Goal: Transaction & Acquisition: Purchase product/service

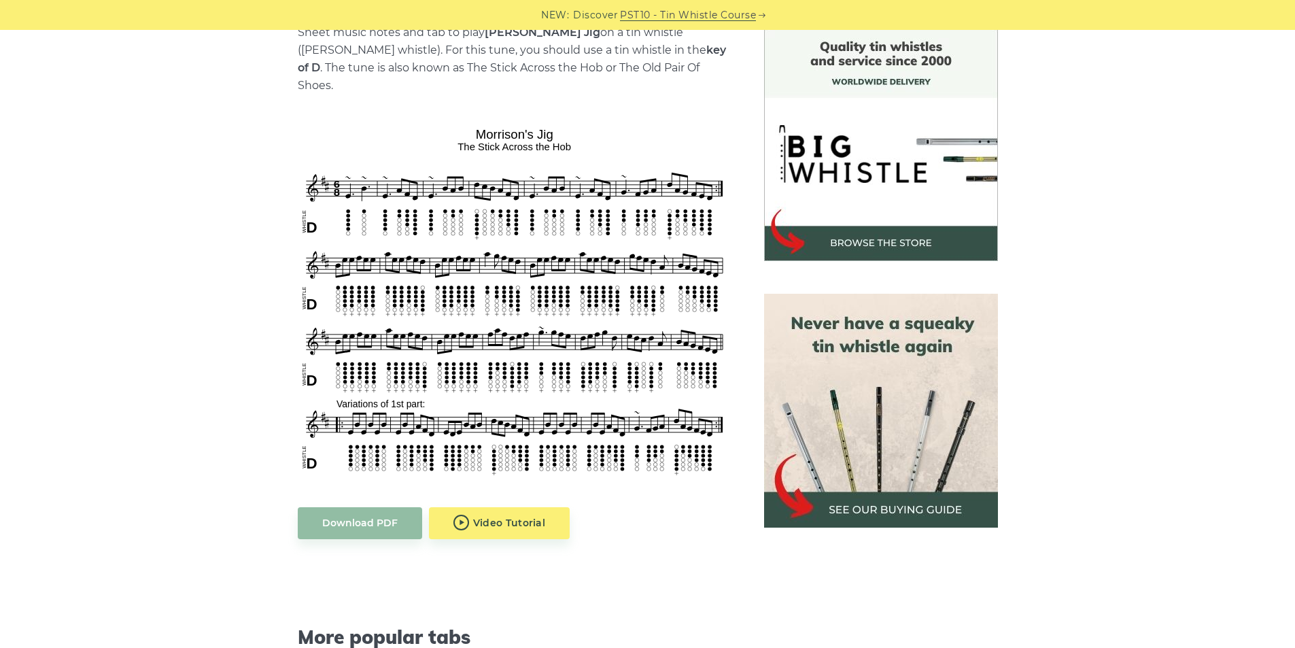
scroll to position [544, 0]
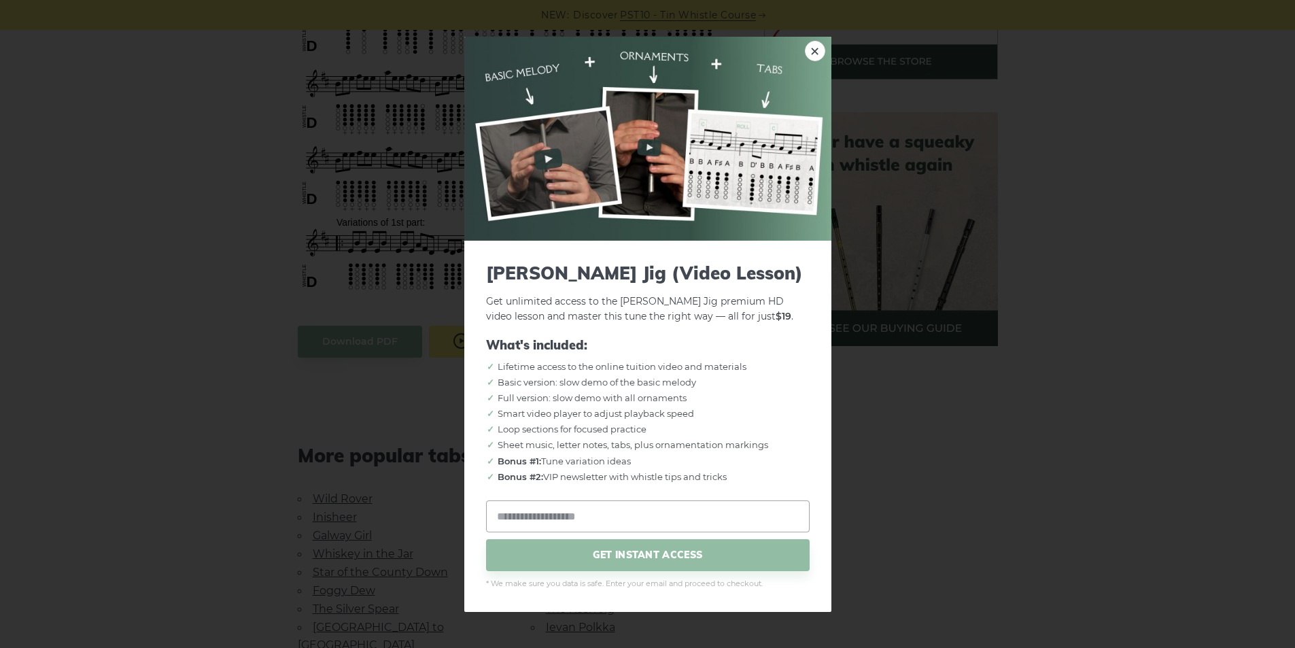
click at [518, 335] on body "NEW: Discover PST10 - Tin Whistle Course Lessons Fingering Charts Tabs & Notes …" at bounding box center [647, 528] width 1295 height 2145
drag, startPoint x: 488, startPoint y: 269, endPoint x: 740, endPoint y: 275, distance: 252.3
click at [740, 275] on span "Morrison’s Jig (Video Lesson)" at bounding box center [648, 272] width 324 height 21
click at [729, 332] on form "Morrison’s Jig (Video Lesson) Get unlimited access to the Morrison’s Jig premiu…" at bounding box center [648, 426] width 324 height 328
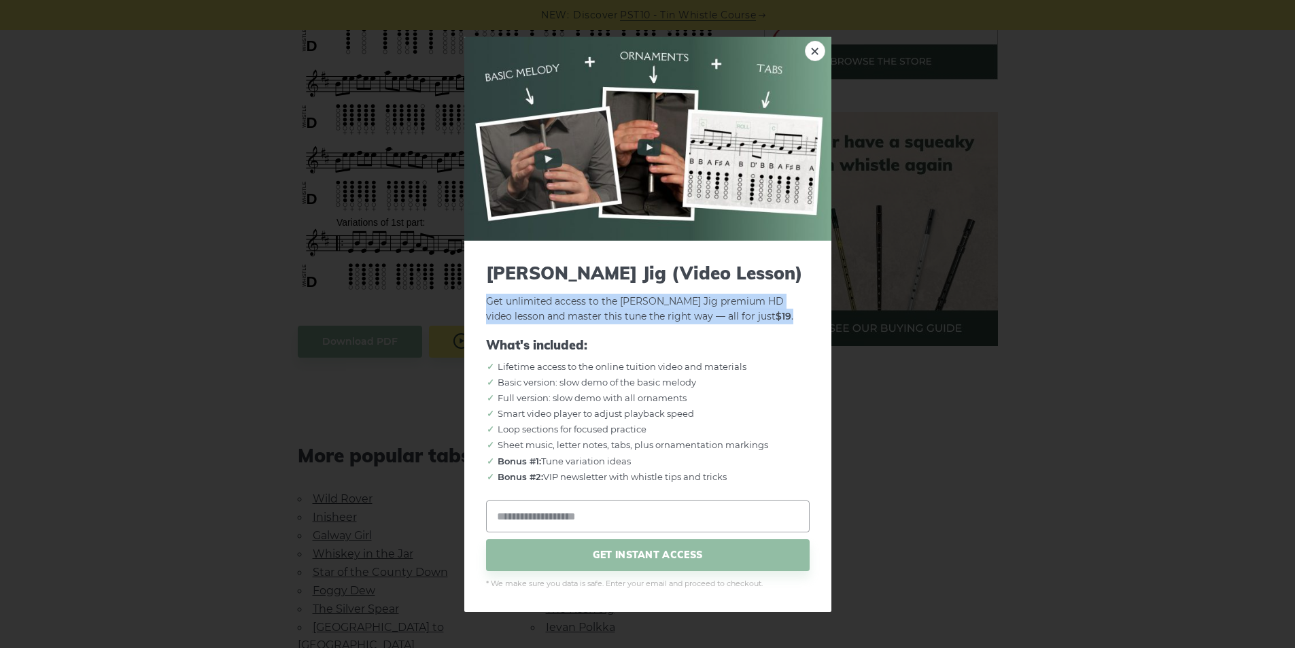
drag, startPoint x: 487, startPoint y: 302, endPoint x: 774, endPoint y: 318, distance: 288.1
click at [774, 318] on p "Get unlimited access to the Morrison’s Jig premium HD video lesson and master t…" at bounding box center [648, 293] width 324 height 63
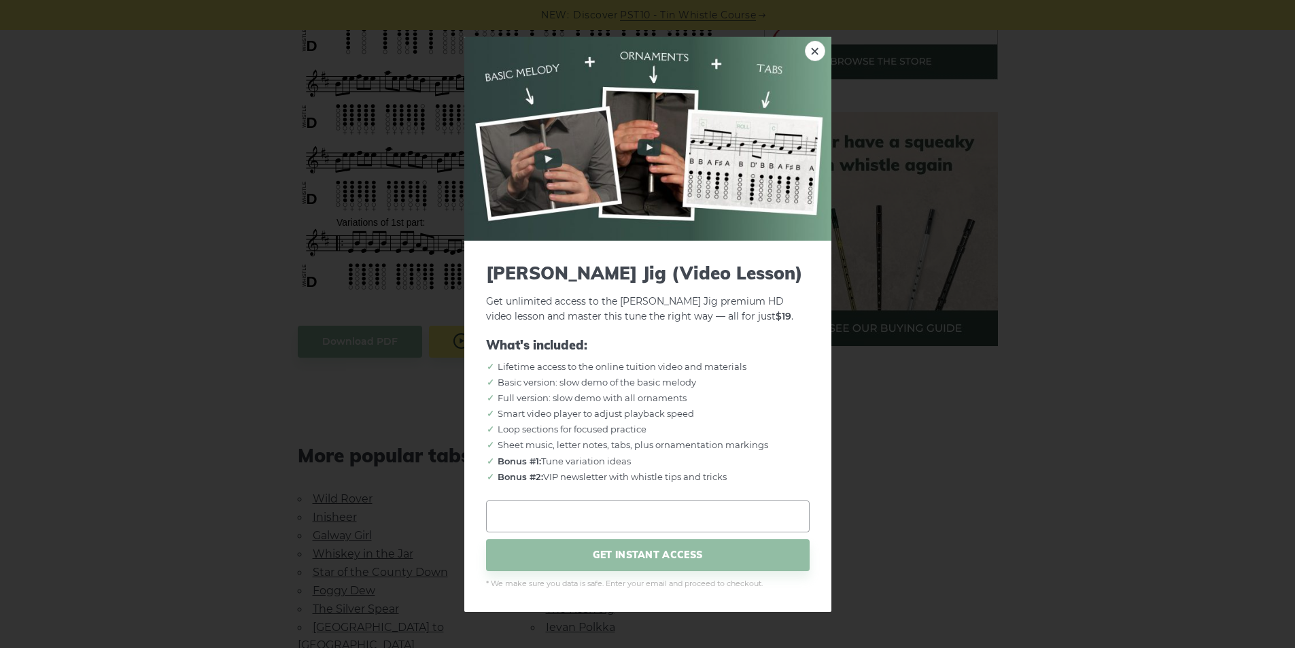
click at [637, 517] on input "email" at bounding box center [648, 516] width 324 height 32
drag, startPoint x: 590, startPoint y: 517, endPoint x: 426, endPoint y: 513, distance: 164.6
click at [426, 513] on div "**********" at bounding box center [647, 324] width 1295 height 648
click at [583, 519] on input "**********" at bounding box center [648, 516] width 324 height 32
type input "**********"
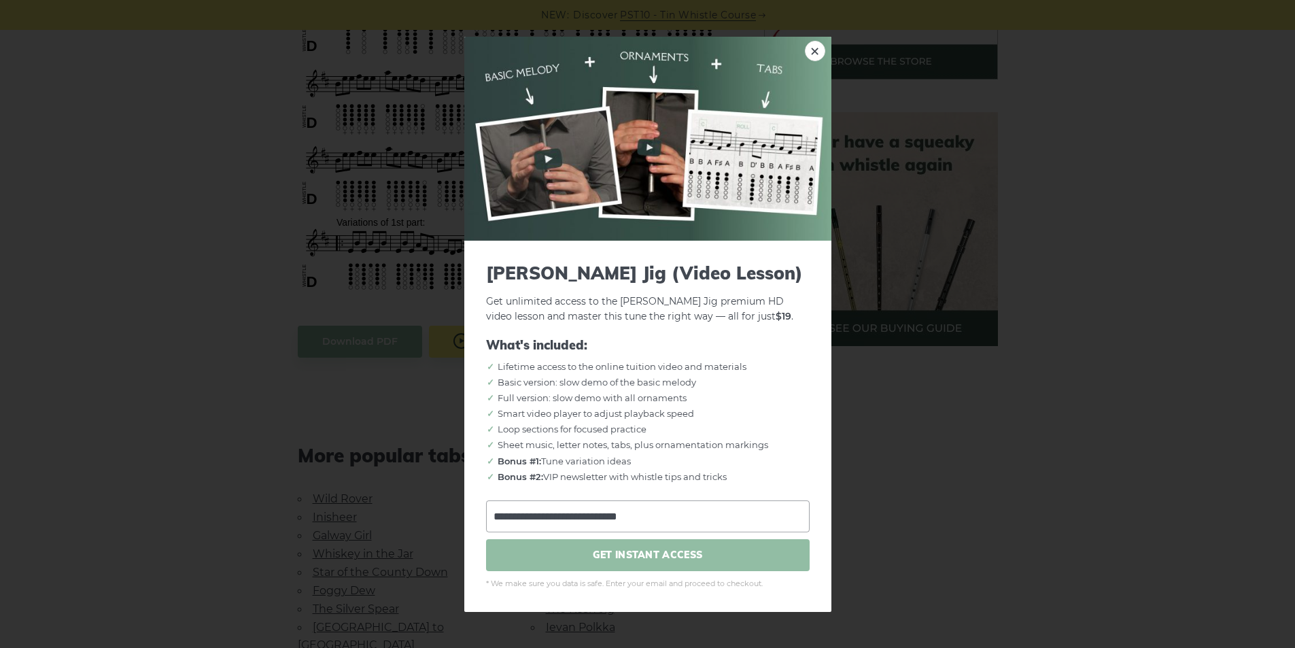
click at [675, 560] on span "GET INSTANT ACCESS" at bounding box center [648, 555] width 324 height 32
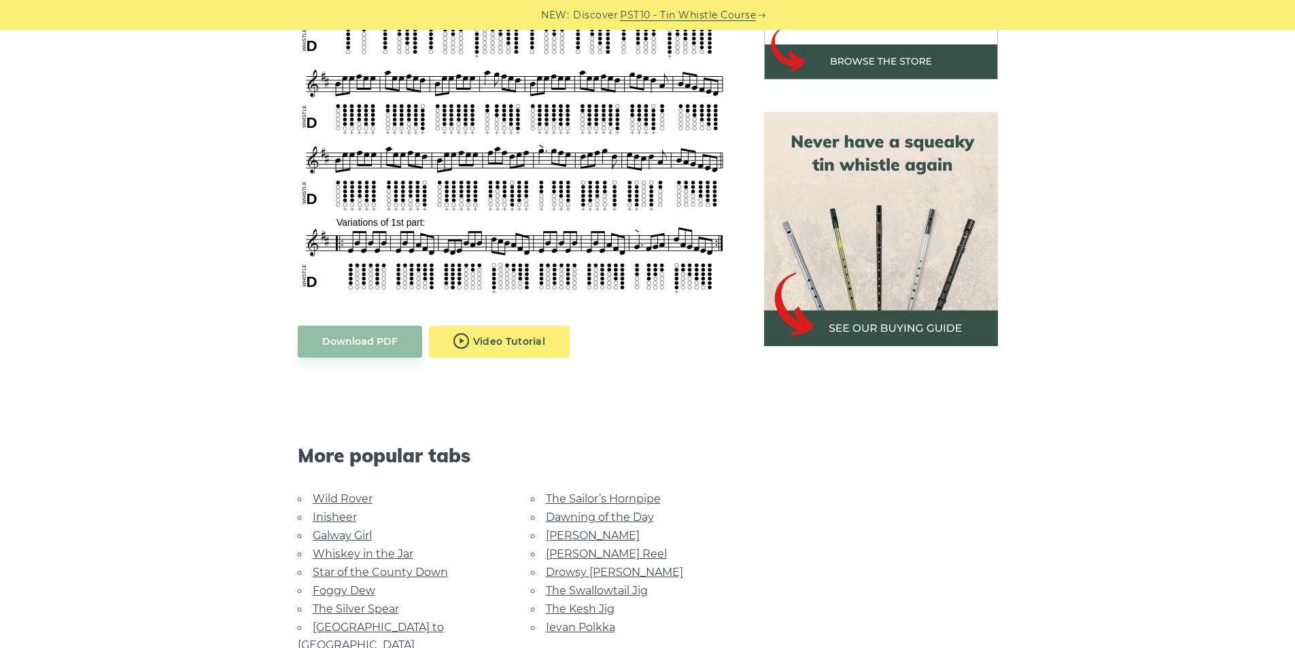
click at [508, 324] on body "NEW: Discover PST10 - Tin Whistle Course Lessons Fingering Charts Tabs & Notes …" at bounding box center [647, 528] width 1295 height 2145
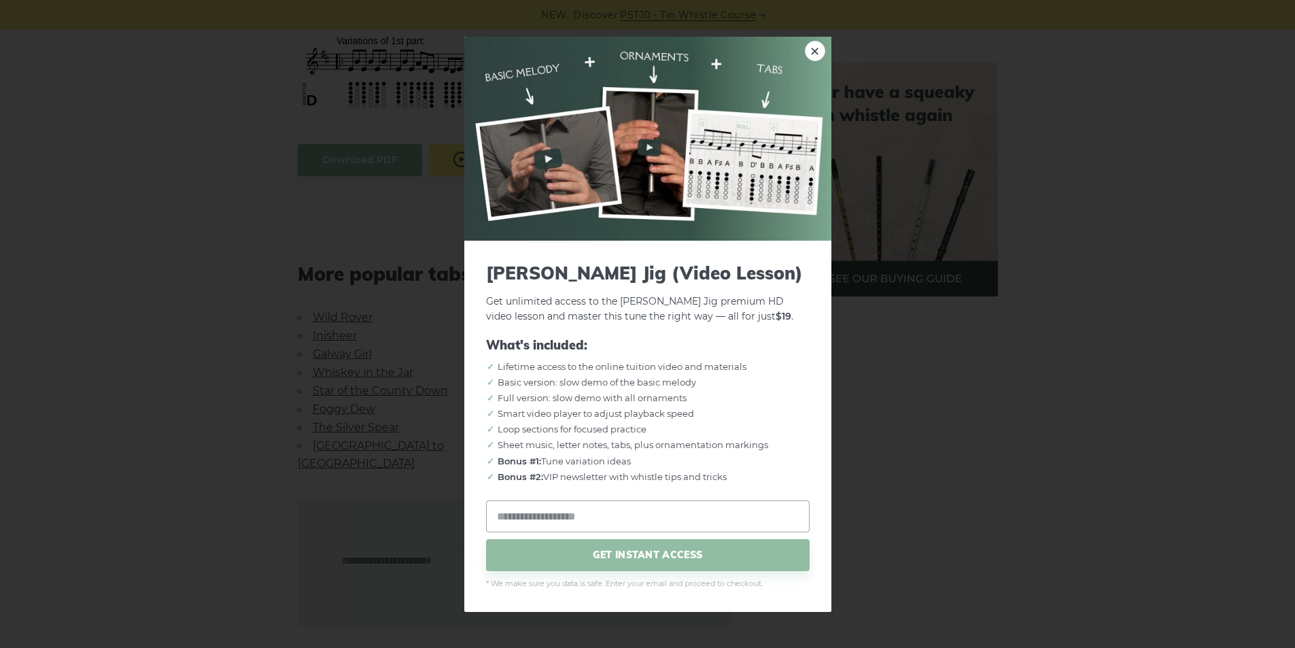
scroll to position [634, 0]
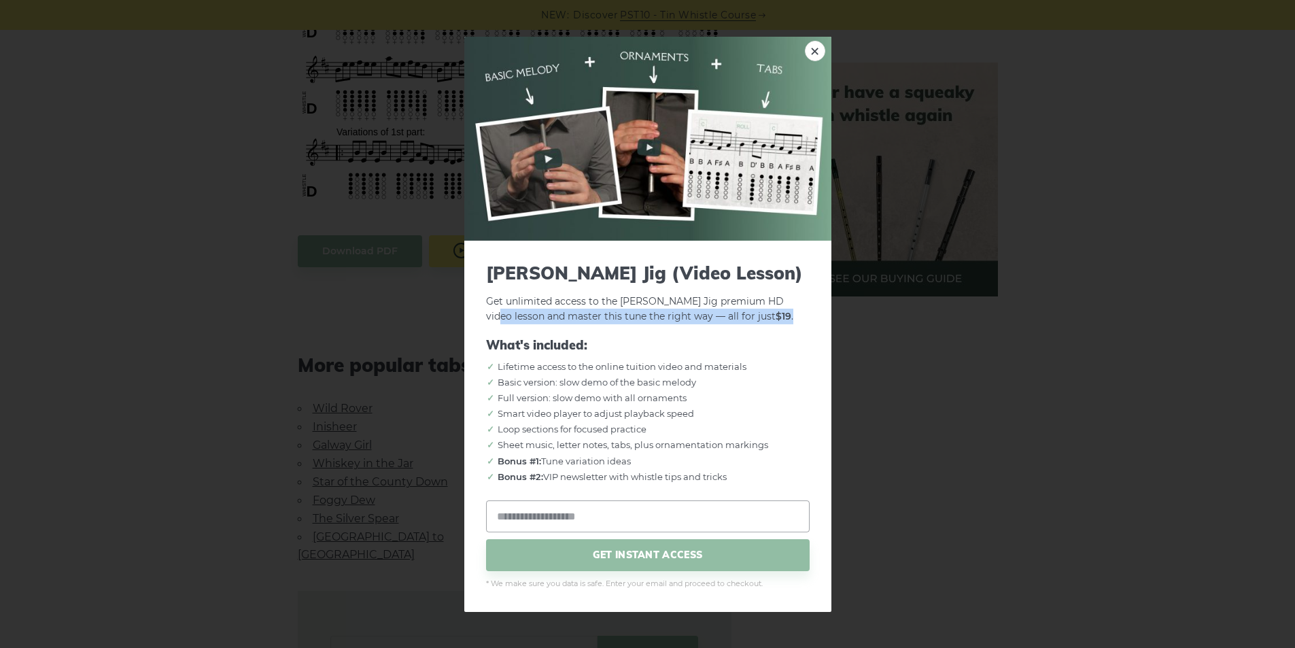
drag, startPoint x: 487, startPoint y: 316, endPoint x: 785, endPoint y: 321, distance: 298.5
click at [785, 321] on p "Get unlimited access to the Morrison’s Jig premium HD video lesson and master t…" at bounding box center [648, 293] width 324 height 63
click at [787, 362] on li "Lifetime access to the online tuition video and materials" at bounding box center [653, 367] width 313 height 14
click at [811, 48] on link "×" at bounding box center [815, 50] width 20 height 20
click at [519, 231] on body "NEW: Discover PST10 - Tin Whistle Course Lessons Fingering Charts Tabs & Notes …" at bounding box center [647, 438] width 1295 height 2145
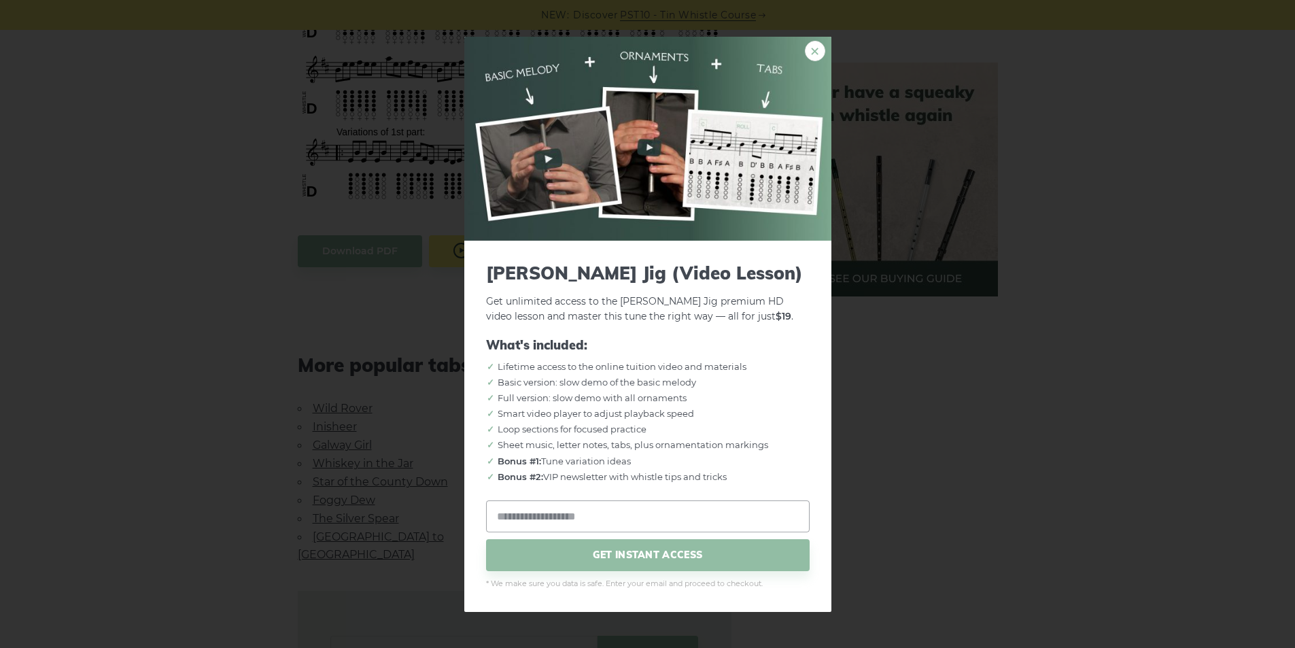
click at [819, 53] on link "×" at bounding box center [815, 50] width 20 height 20
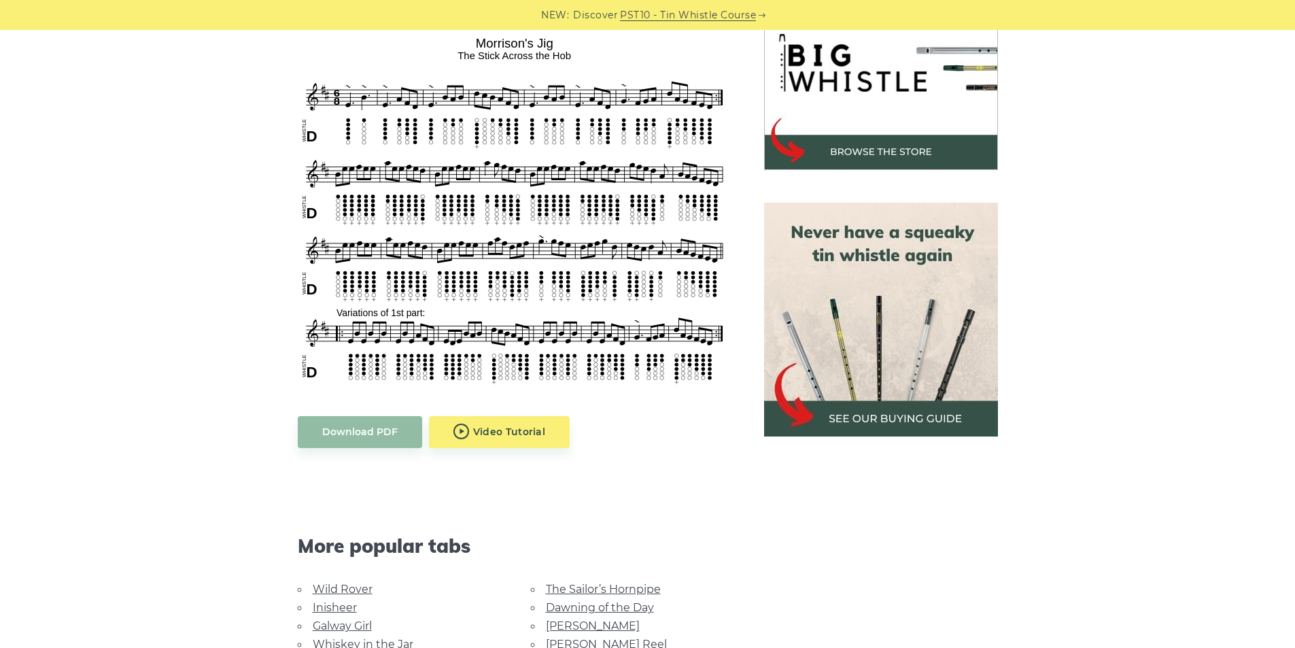
scroll to position [362, 0]
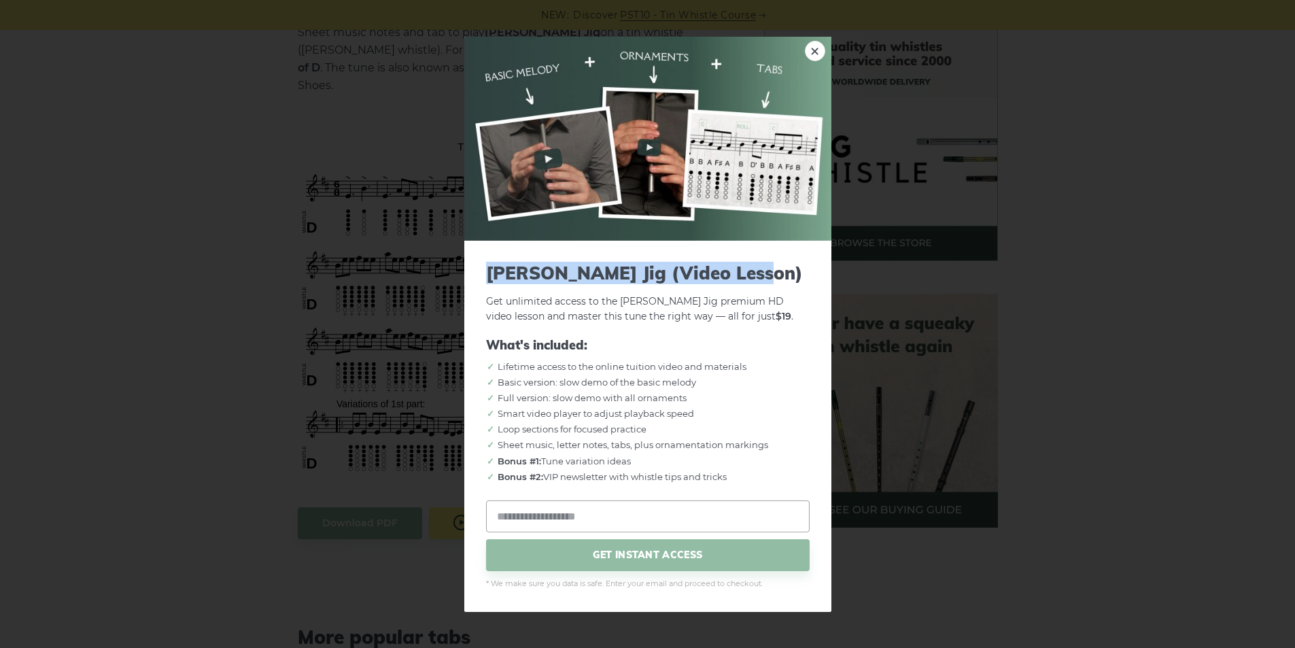
drag, startPoint x: 489, startPoint y: 271, endPoint x: 773, endPoint y: 276, distance: 284.3
click at [773, 276] on span "Morrison’s Jig (Video Lesson)" at bounding box center [648, 272] width 324 height 21
click at [769, 304] on p "Get unlimited access to the Morrison’s Jig premium HD video lesson and master t…" at bounding box center [648, 293] width 324 height 63
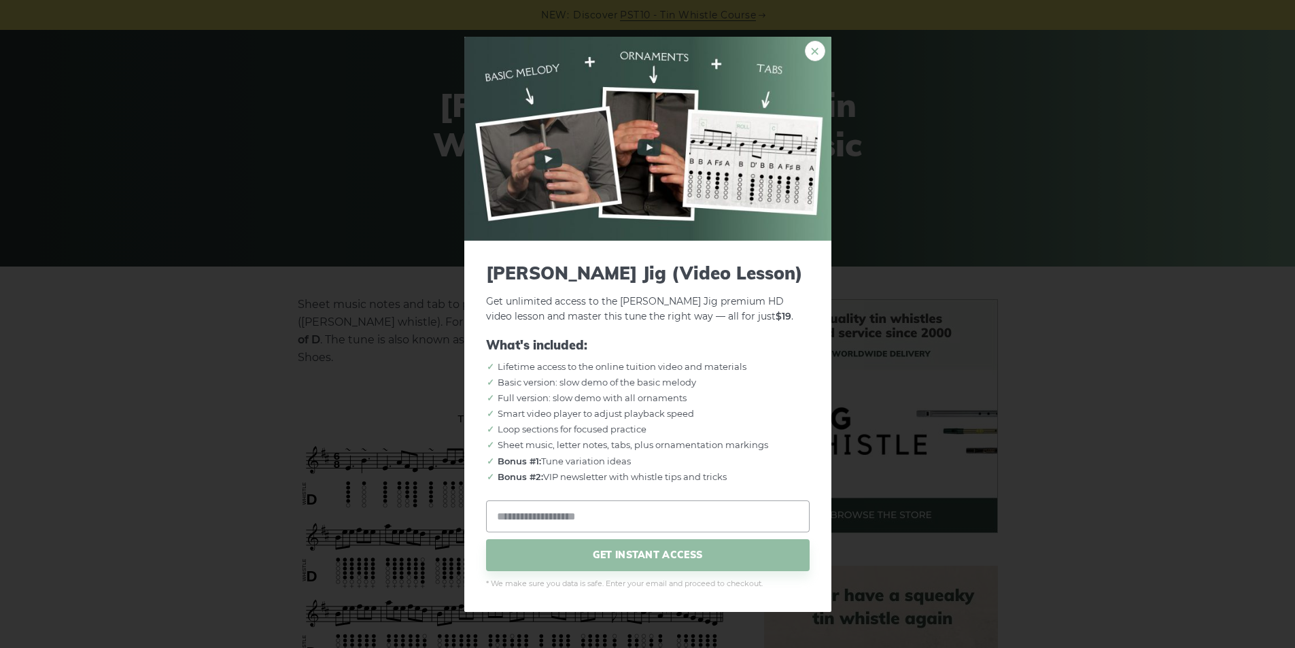
click at [822, 48] on link "×" at bounding box center [815, 50] width 20 height 20
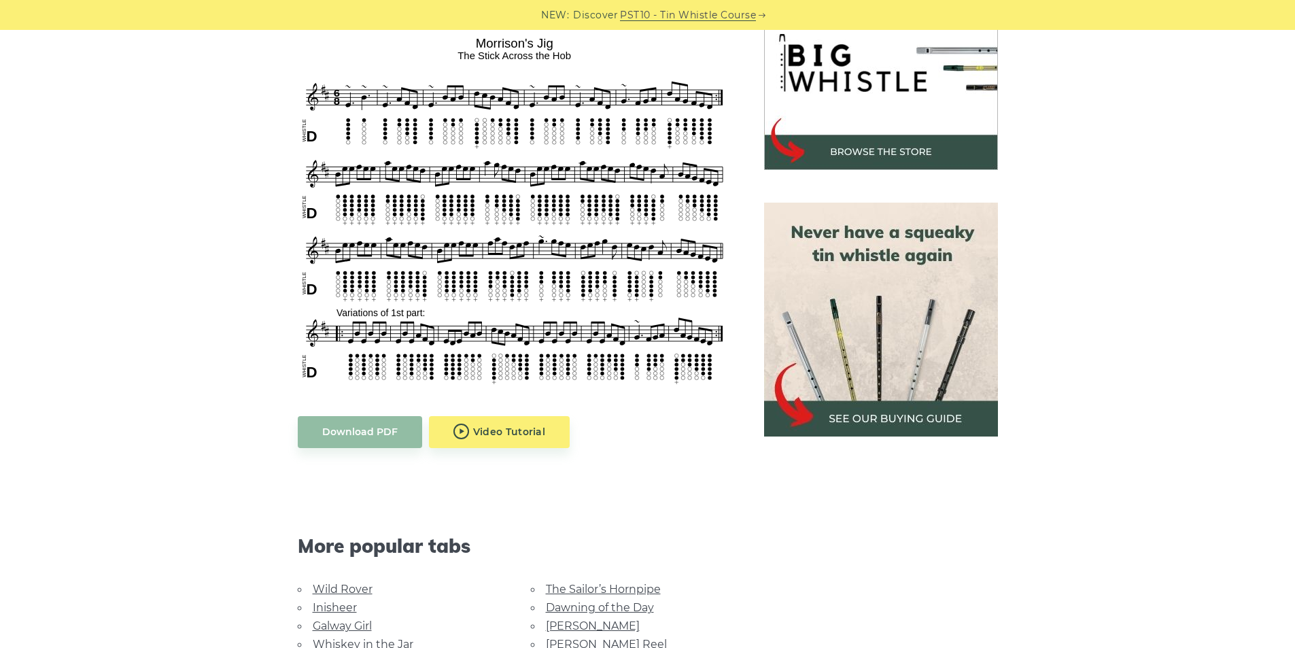
scroll to position [544, 0]
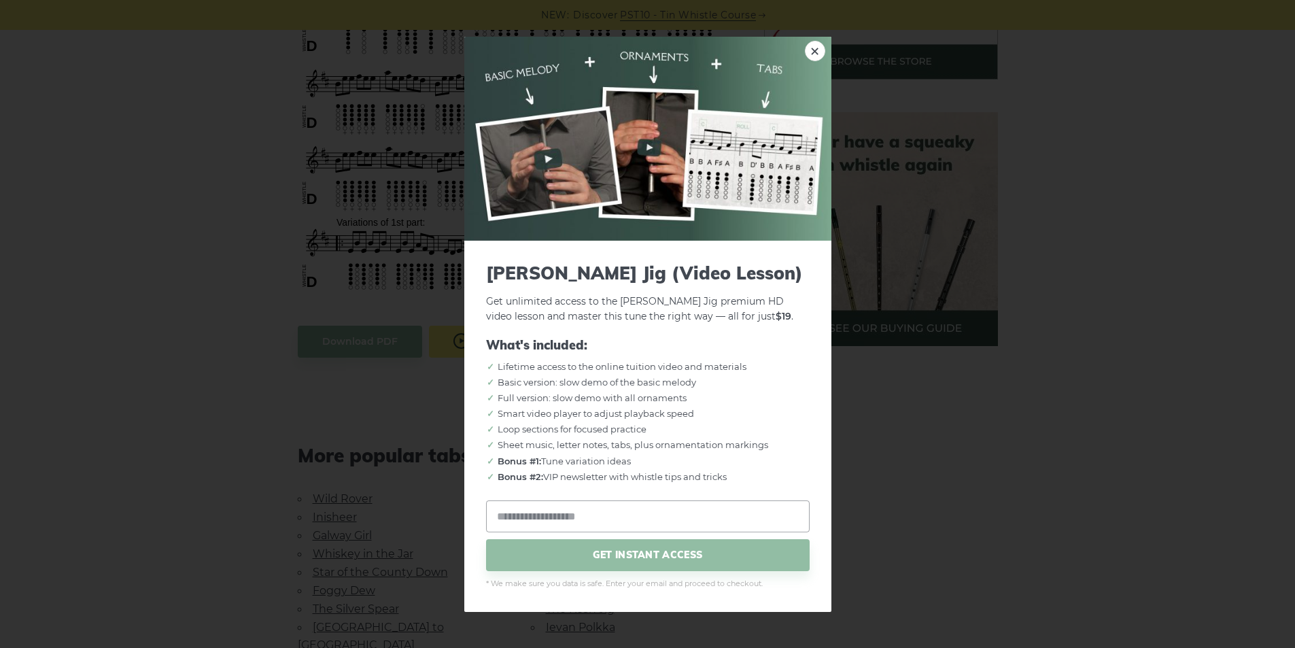
click at [501, 321] on body "NEW: Discover PST10 - Tin Whistle Course Lessons Fingering Charts Tabs & Notes …" at bounding box center [647, 528] width 1295 height 2145
drag, startPoint x: 699, startPoint y: 314, endPoint x: 766, endPoint y: 313, distance: 66.7
click at [766, 313] on p "Get unlimited access to the Morrison’s Jig premium HD video lesson and master t…" at bounding box center [648, 293] width 324 height 63
click at [775, 336] on form "Morrison’s Jig (Video Lesson) Get unlimited access to the Morrison’s Jig premiu…" at bounding box center [648, 426] width 324 height 328
drag, startPoint x: 699, startPoint y: 314, endPoint x: 773, endPoint y: 315, distance: 74.1
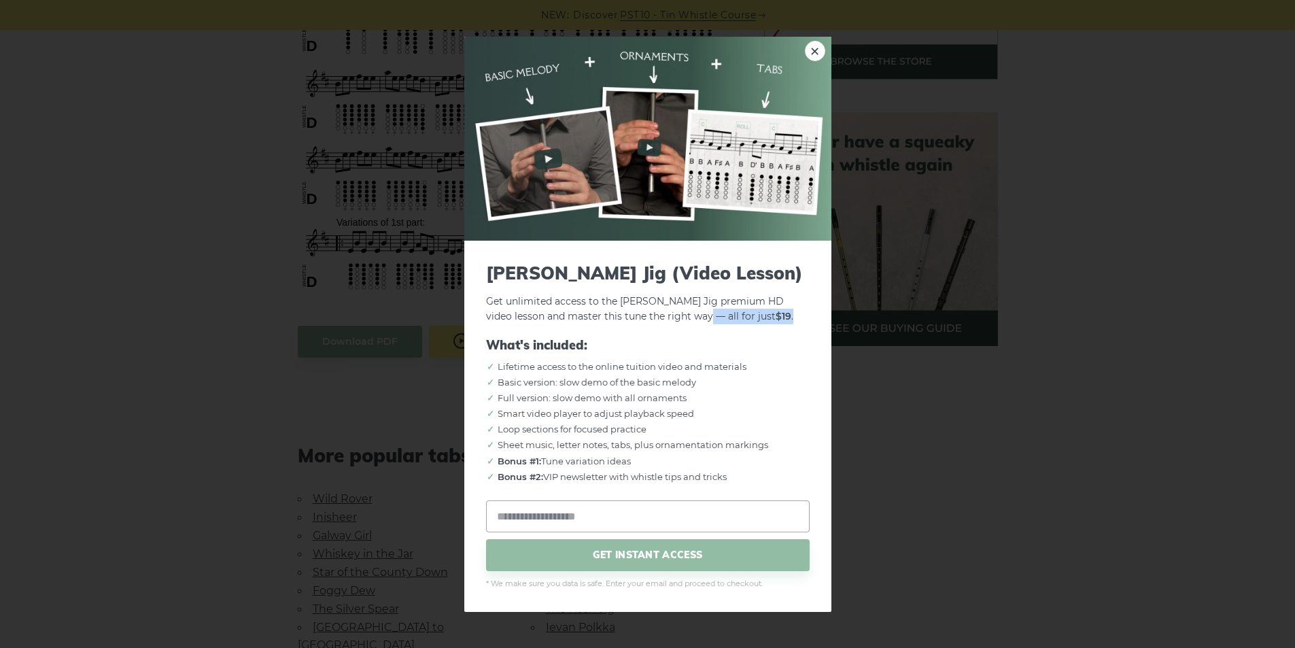
click at [773, 315] on p "Get unlimited access to the Morrison’s Jig premium HD video lesson and master t…" at bounding box center [648, 293] width 324 height 63
click at [774, 332] on form "Morrison’s Jig (Video Lesson) Get unlimited access to the Morrison’s Jig premiu…" at bounding box center [648, 426] width 324 height 328
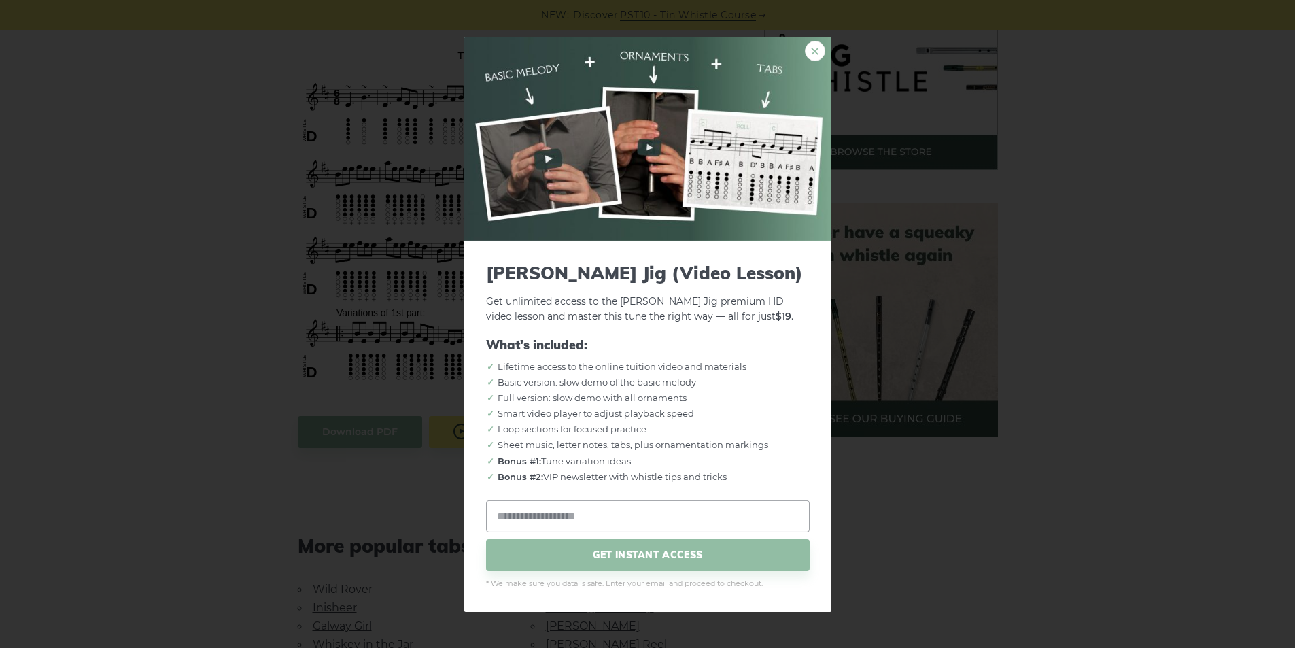
click at [808, 50] on link "×" at bounding box center [815, 50] width 20 height 20
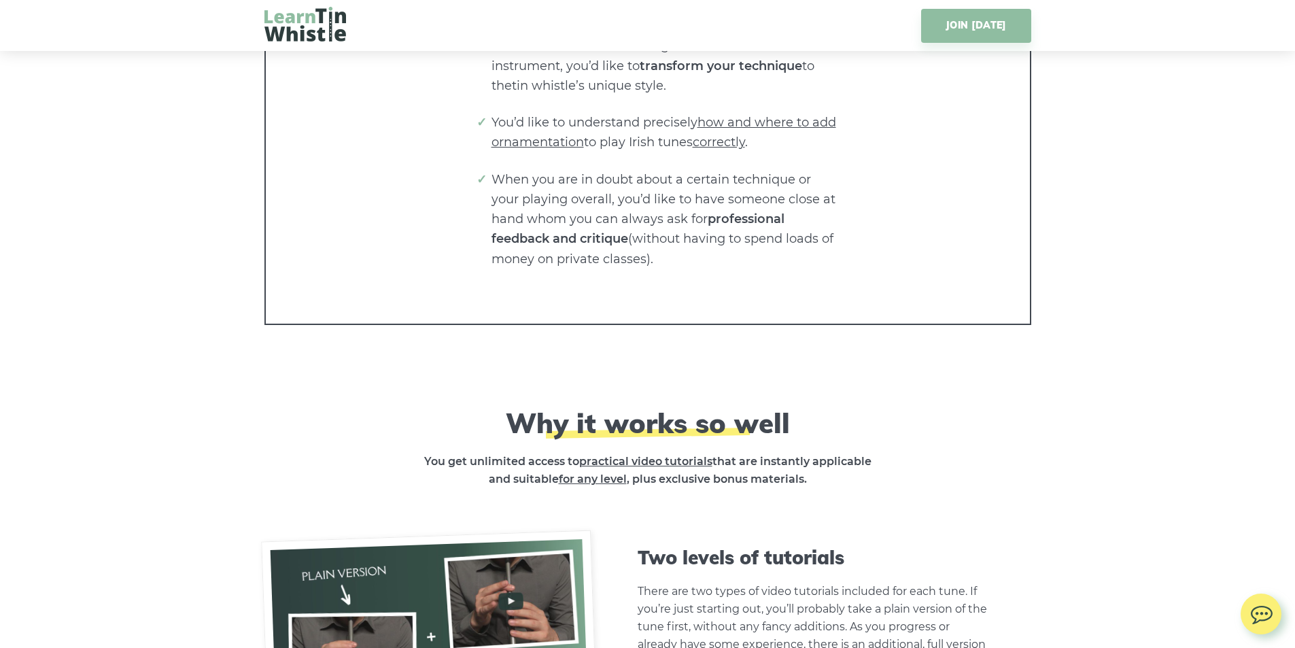
scroll to position [3808, 0]
